Goal: Transaction & Acquisition: Purchase product/service

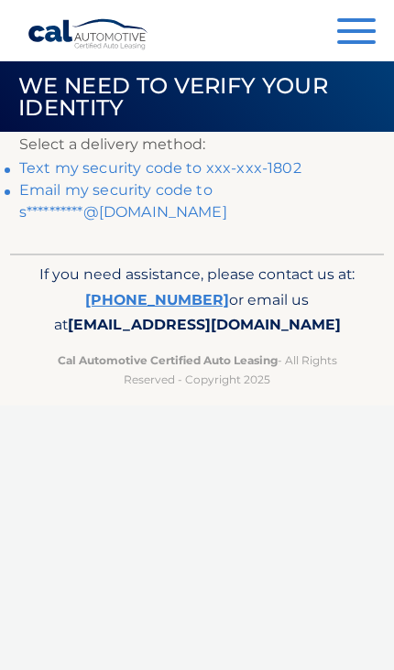
click at [284, 169] on link "Text my security code to xxx-xxx-1802" at bounding box center [160, 167] width 282 height 17
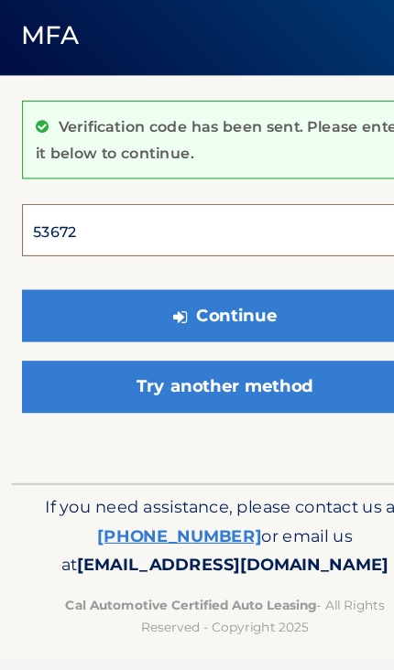
type input "536728"
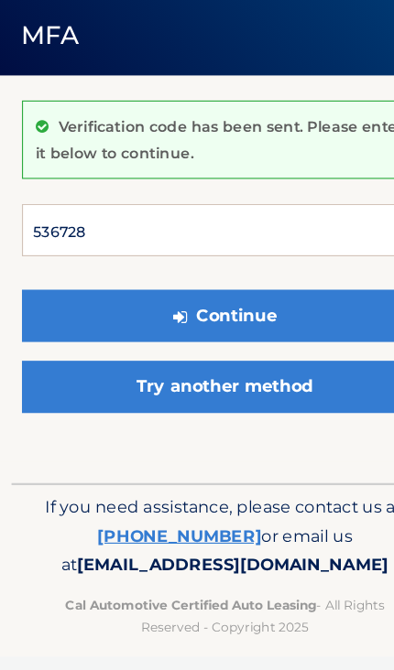
click at [197, 320] on button "Continue" at bounding box center [196, 343] width 355 height 46
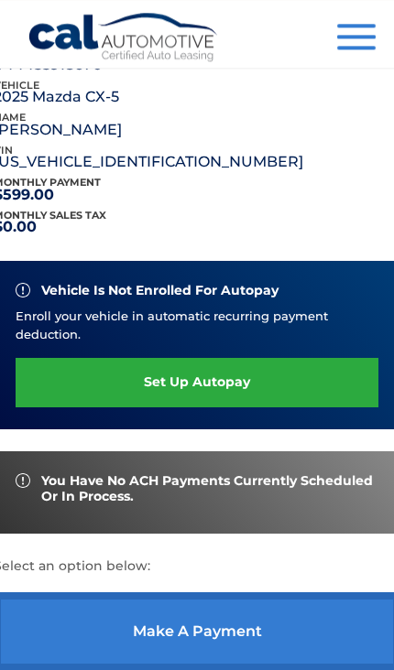
scroll to position [258, 0]
click at [309, 627] on link "make a payment" at bounding box center [197, 632] width 407 height 79
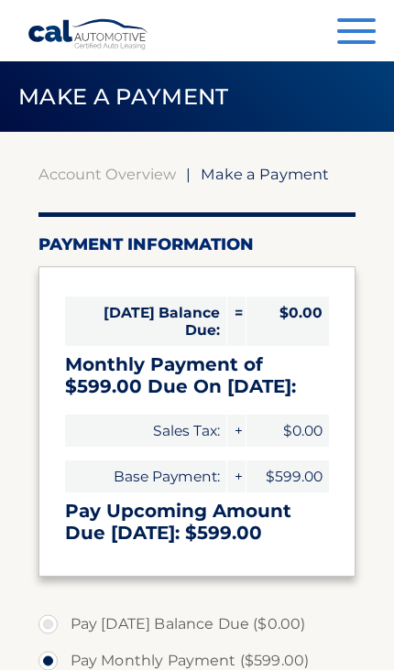
select select "OGMzNDZiMjYtMzRlYy00YzNkLWEzNjUtMDU5MmU4NDg2MTU3"
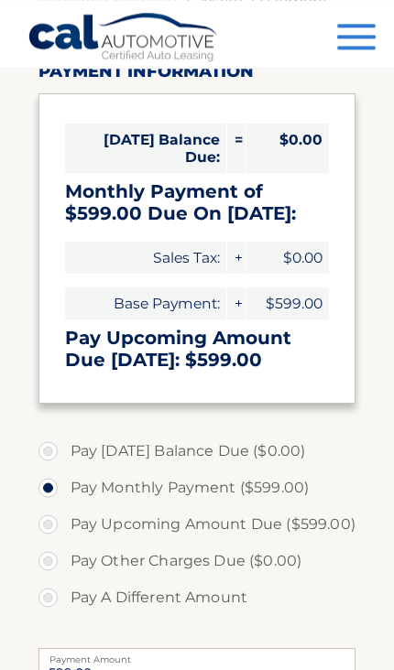
scroll to position [182, 0]
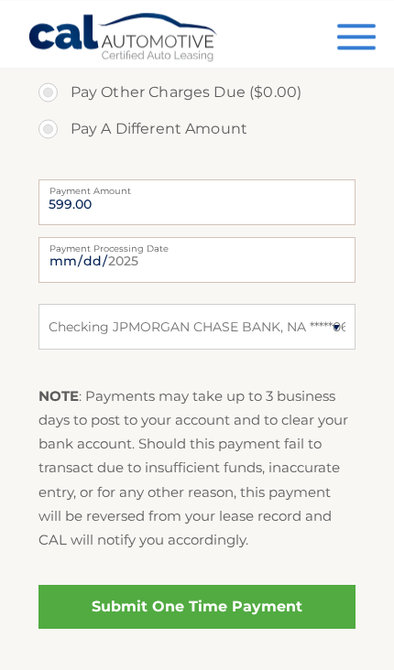
click at [324, 604] on link "Submit One Time Payment" at bounding box center [197, 607] width 318 height 44
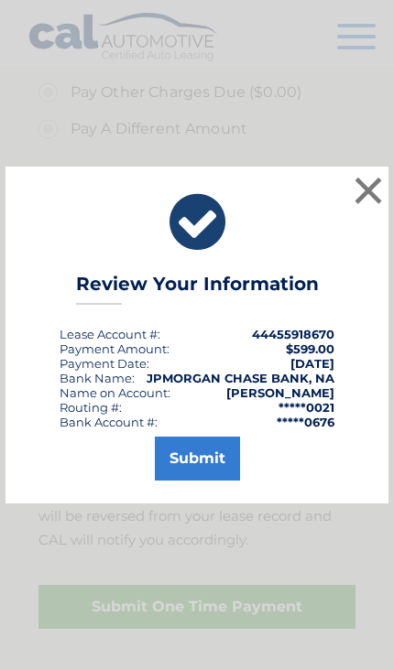
click at [202, 481] on button "Submit" at bounding box center [197, 459] width 85 height 44
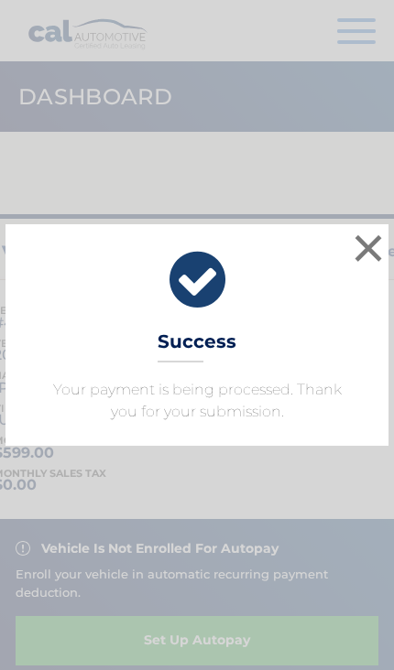
click at [367, 251] on button "×" at bounding box center [368, 248] width 37 height 37
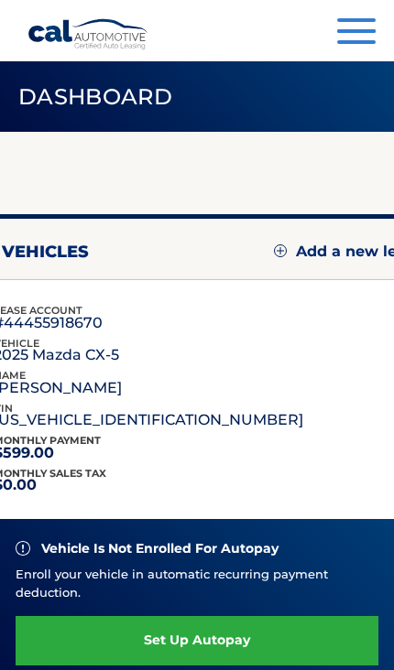
click at [358, 48] on button "Menu" at bounding box center [356, 33] width 38 height 30
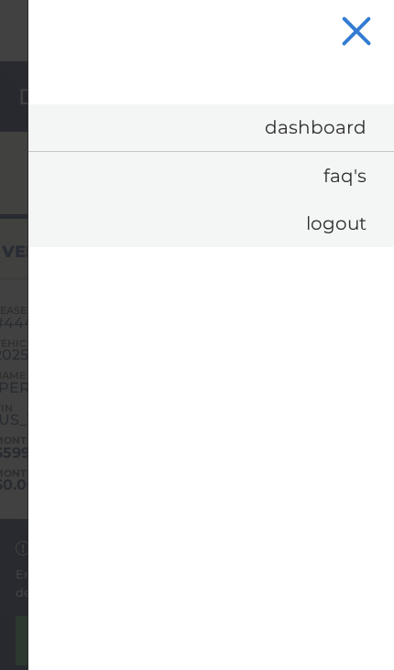
click at [349, 128] on link "Dashboard" at bounding box center [210, 127] width 365 height 47
click at [307, 122] on link "Dashboard" at bounding box center [210, 127] width 365 height 47
click at [300, 129] on link "Dashboard" at bounding box center [210, 127] width 365 height 47
click at [357, 23] on button "Menu" at bounding box center [356, 33] width 38 height 30
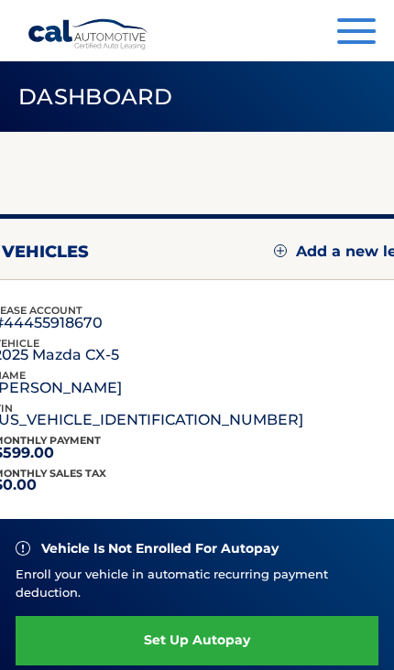
click at [352, 44] on button "Menu" at bounding box center [356, 33] width 38 height 30
click at [364, 38] on button "Menu" at bounding box center [356, 33] width 38 height 30
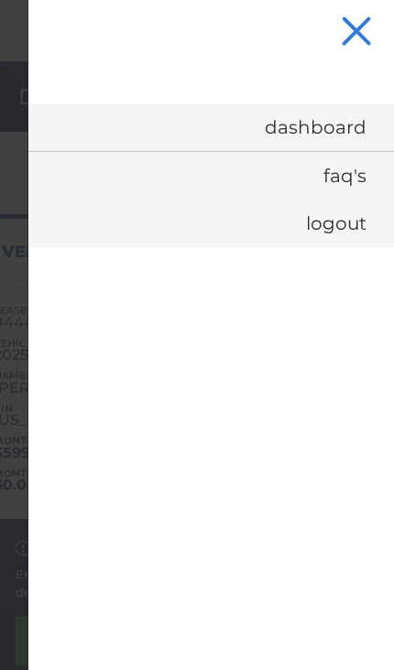
click at [347, 222] on link "Logout" at bounding box center [210, 224] width 365 height 48
